Goal: Transaction & Acquisition: Purchase product/service

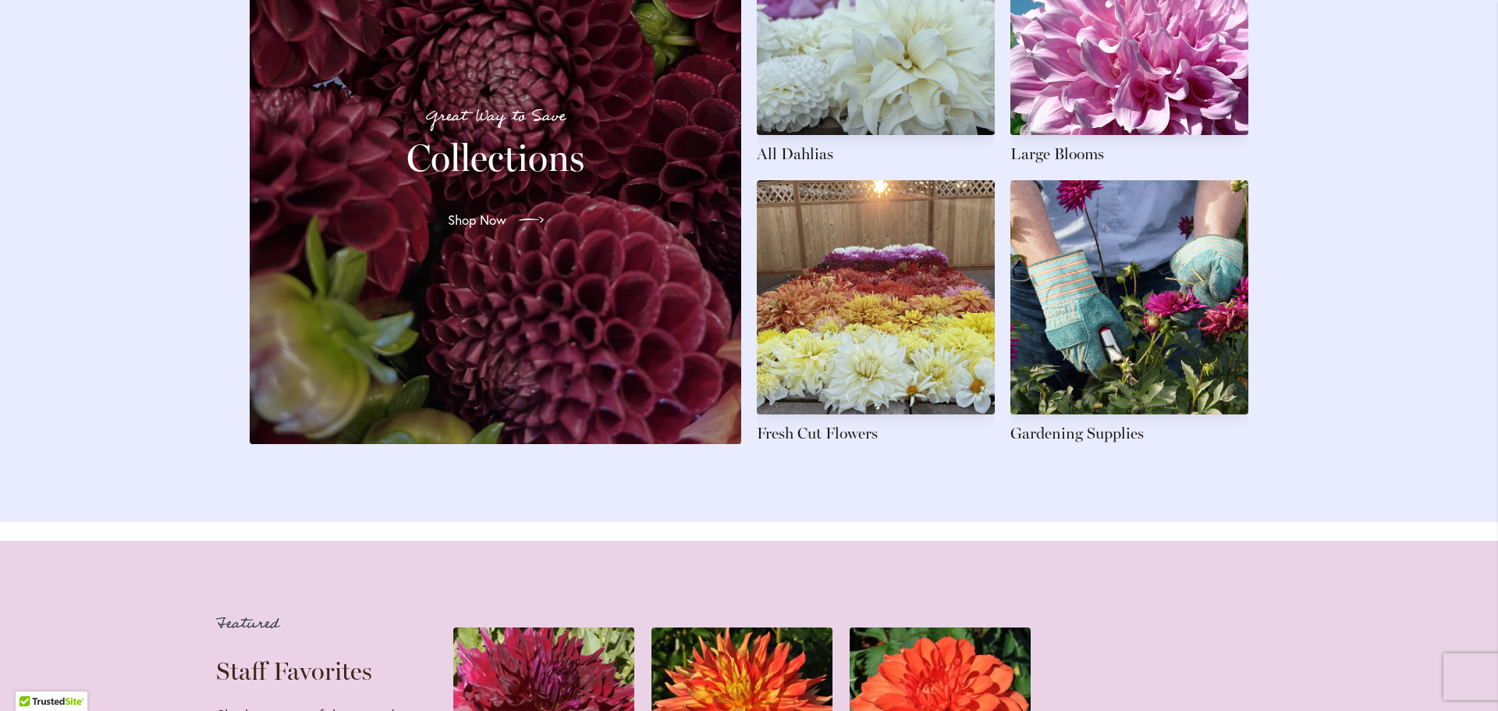
scroll to position [2419, 0]
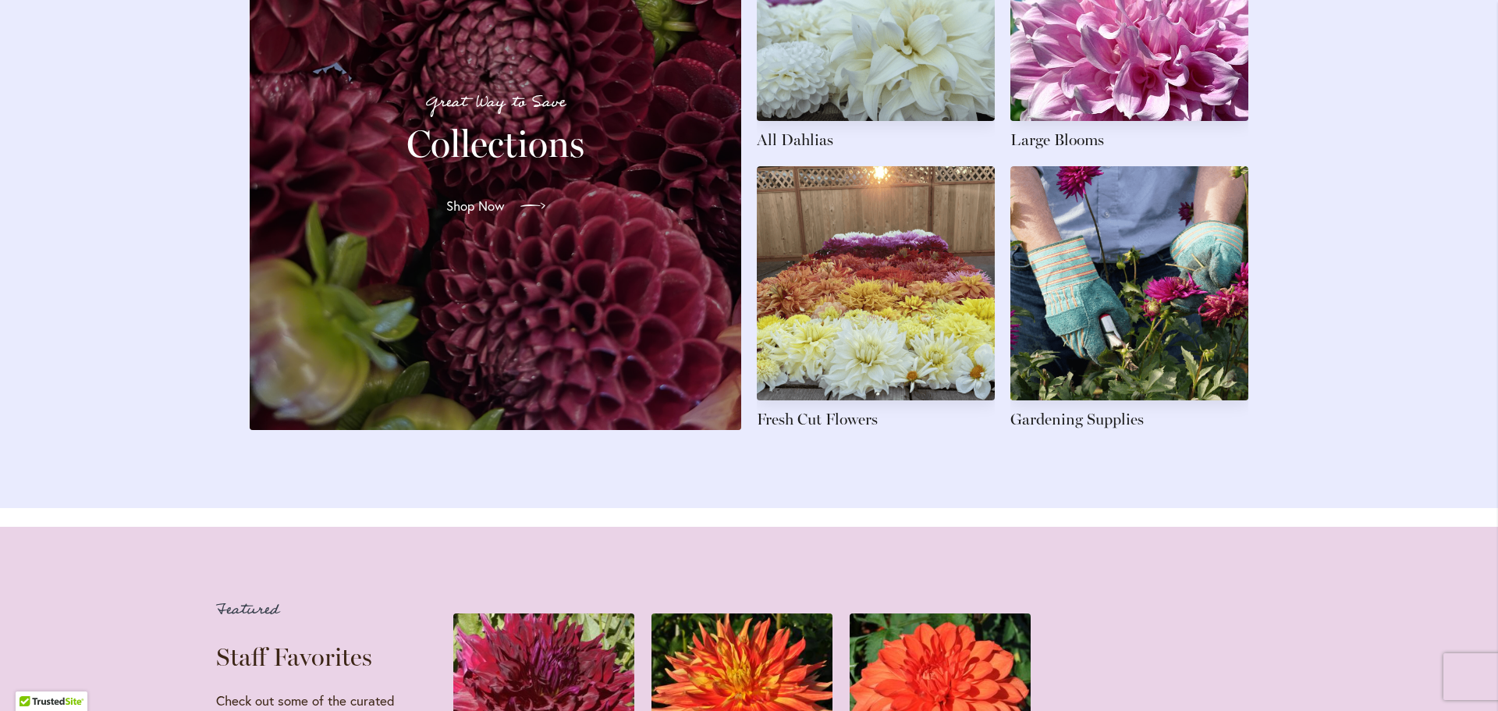
click at [474, 215] on span "Shop Now" at bounding box center [475, 206] width 59 height 19
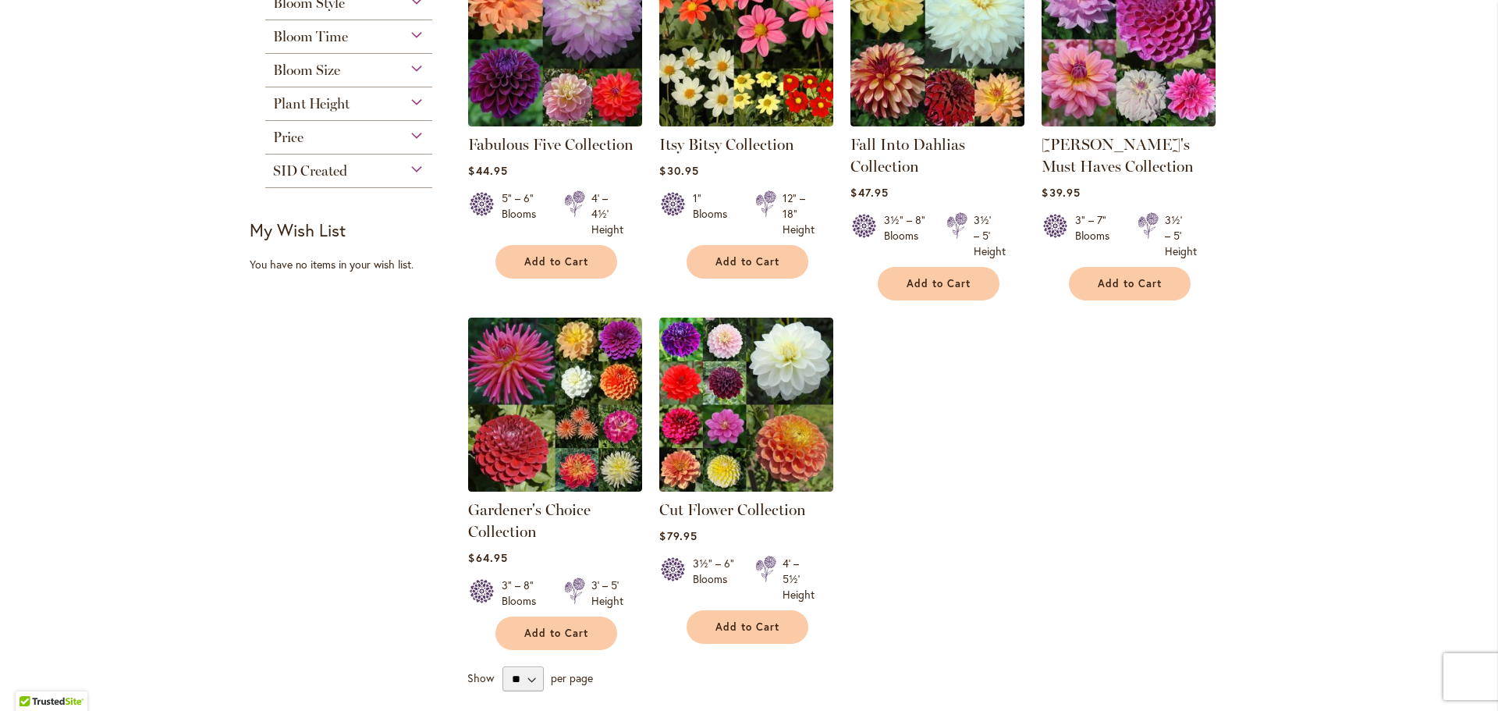
scroll to position [156, 0]
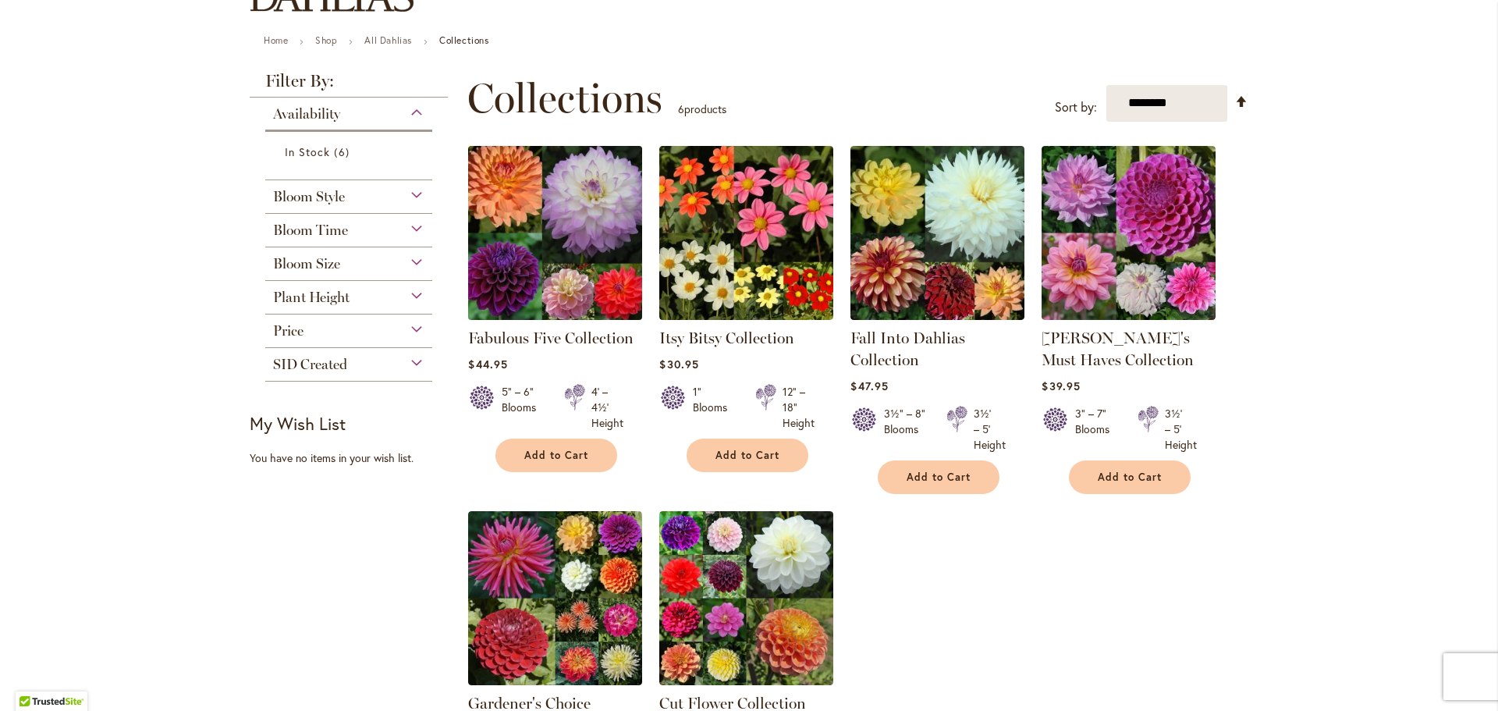
click at [556, 248] on img at bounding box center [555, 232] width 183 height 183
